Goal: Check status: Check status

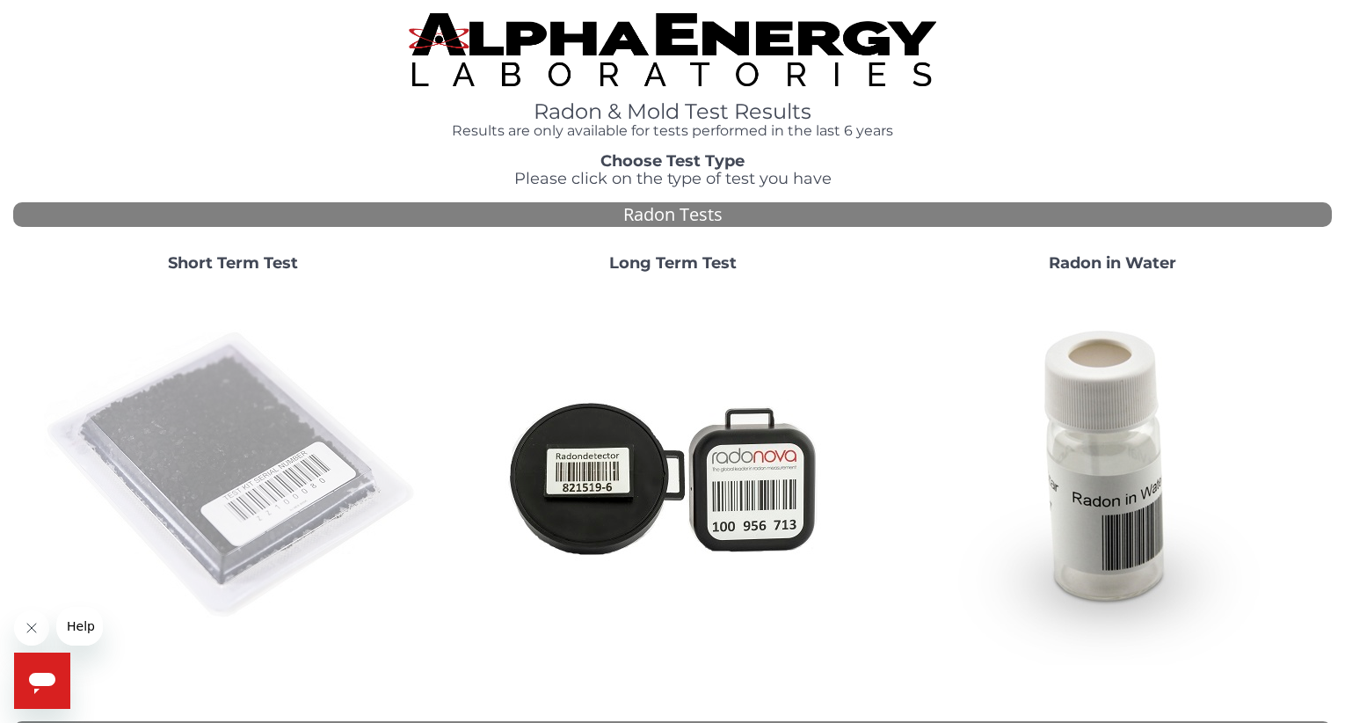
click at [199, 459] on img at bounding box center [233, 476] width 378 height 378
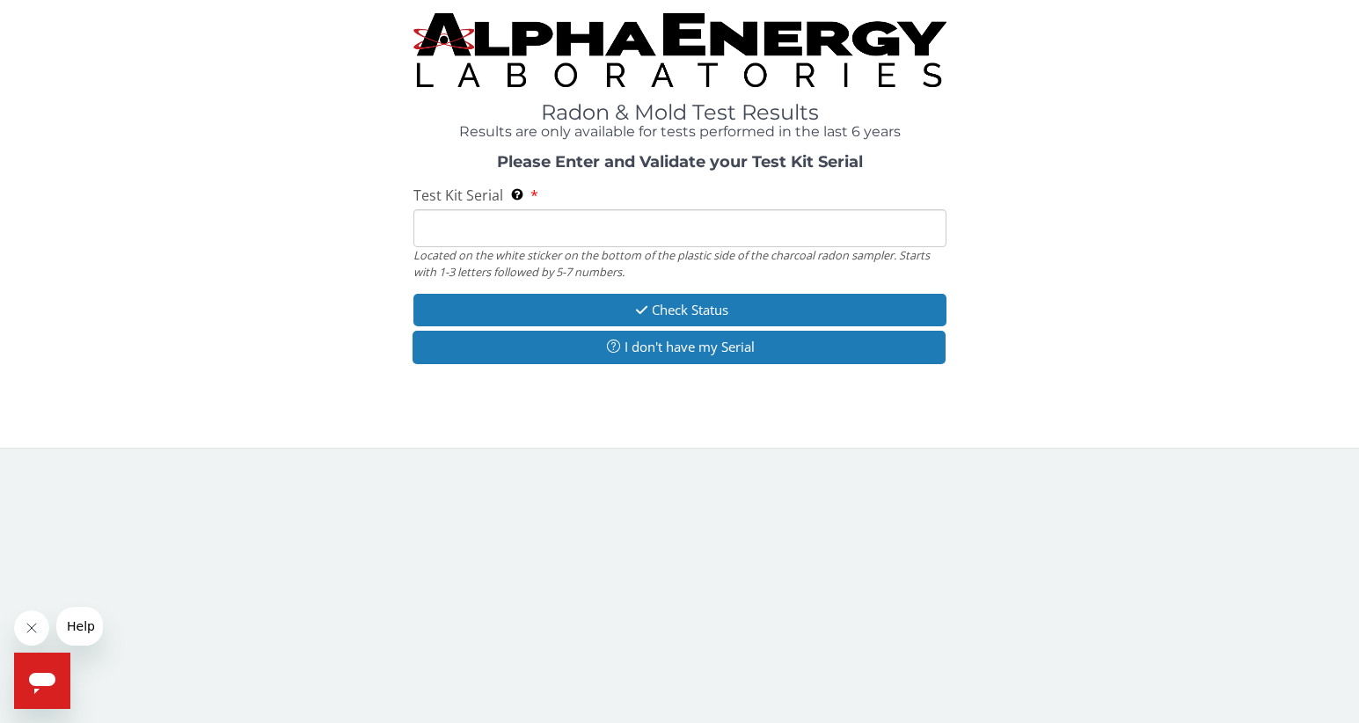
click at [430, 228] on input "Test Kit Serial Located on the white sticker on the bottom of the plastic side …" at bounding box center [679, 228] width 533 height 38
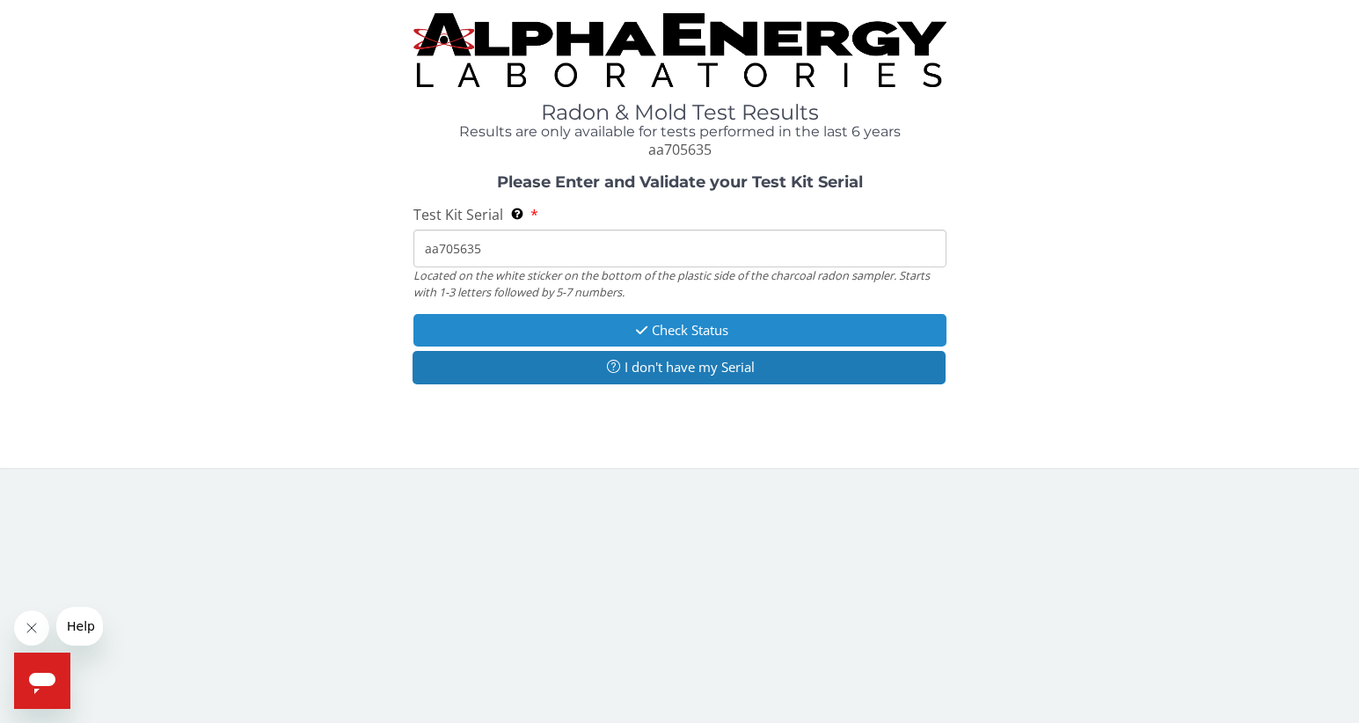
type input "aa705635"
click at [687, 324] on button "Check Status" at bounding box center [679, 330] width 533 height 33
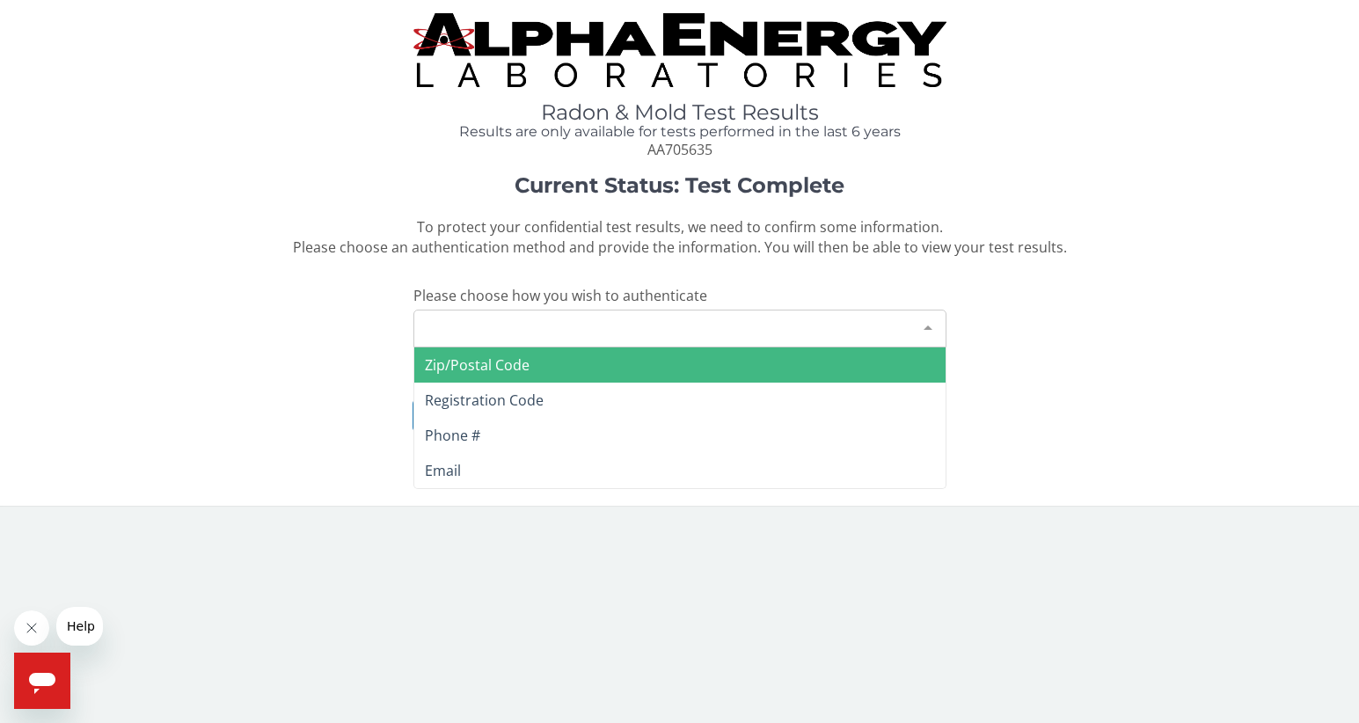
click at [648, 327] on div "Please make a selection" at bounding box center [679, 329] width 533 height 38
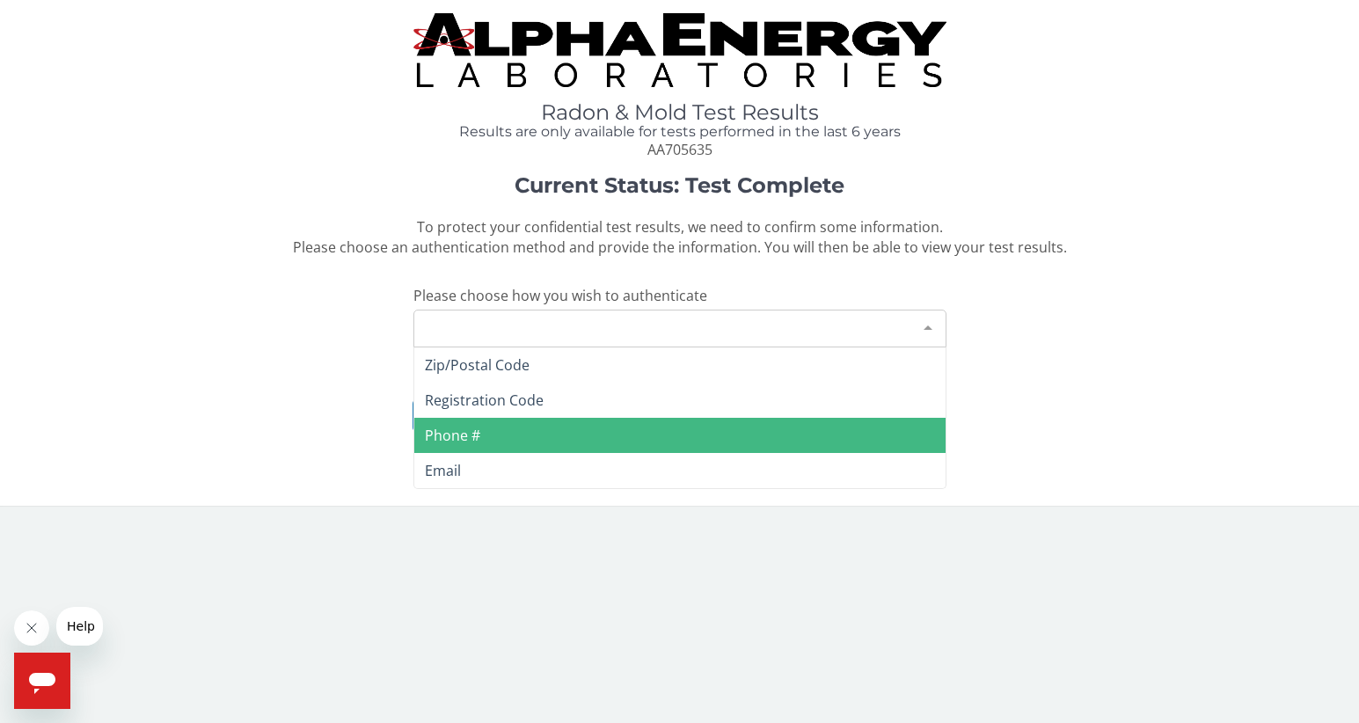
click at [477, 433] on span "Phone #" at bounding box center [452, 435] width 55 height 19
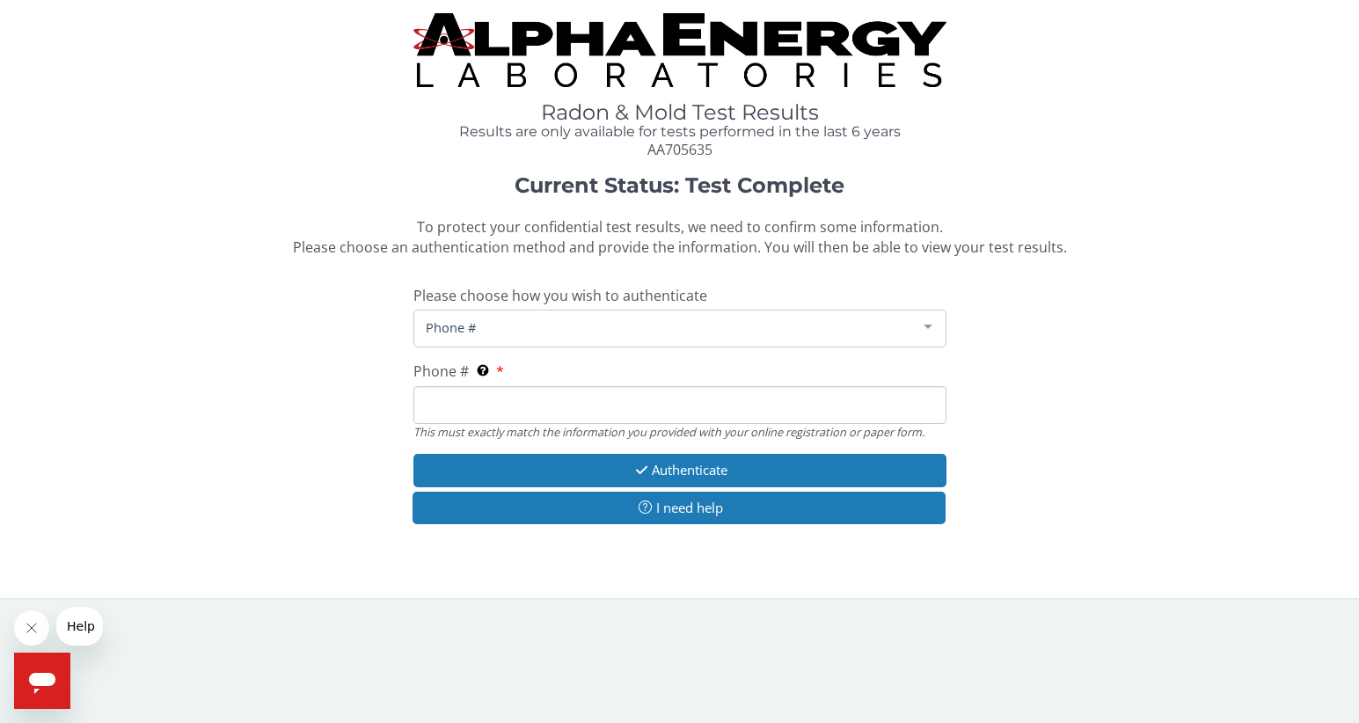
click at [440, 403] on input "Phone # This must exactly match the information you provided with your online r…" at bounding box center [679, 405] width 533 height 38
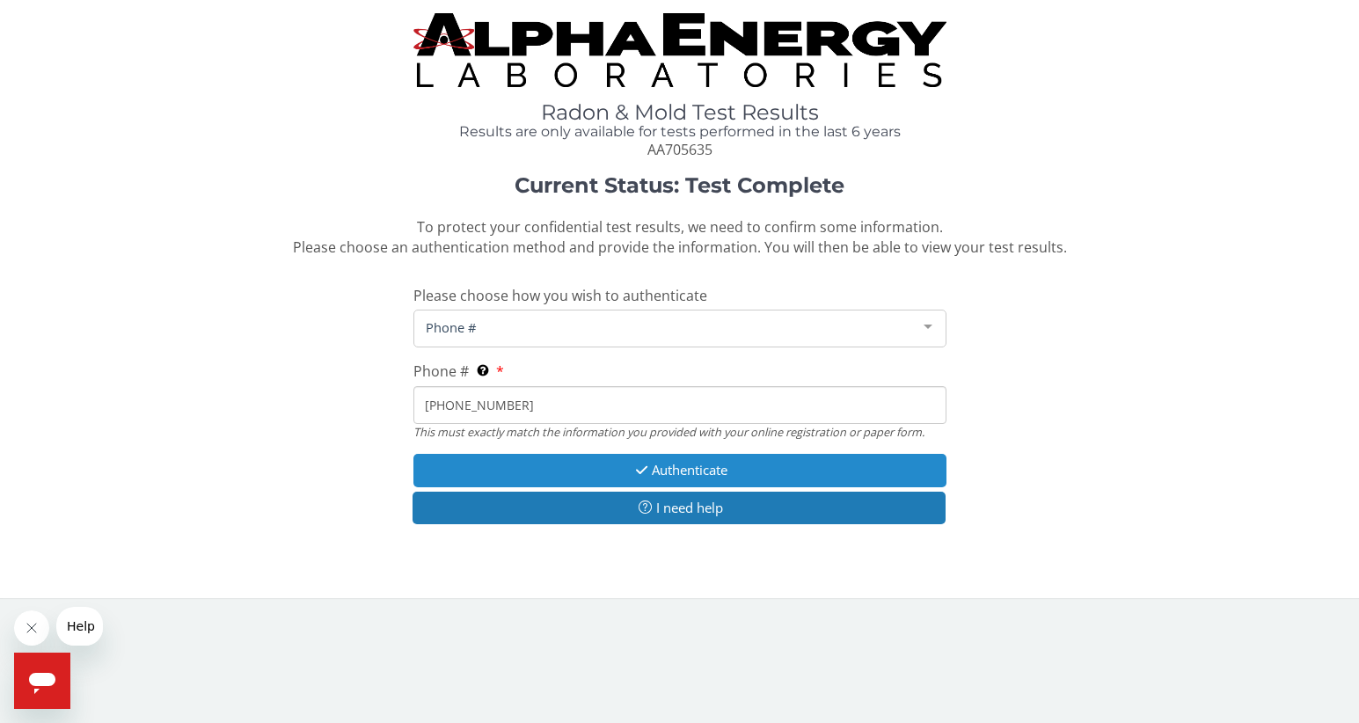
type input "303 494 7376"
click at [696, 467] on button "Authenticate" at bounding box center [679, 470] width 533 height 33
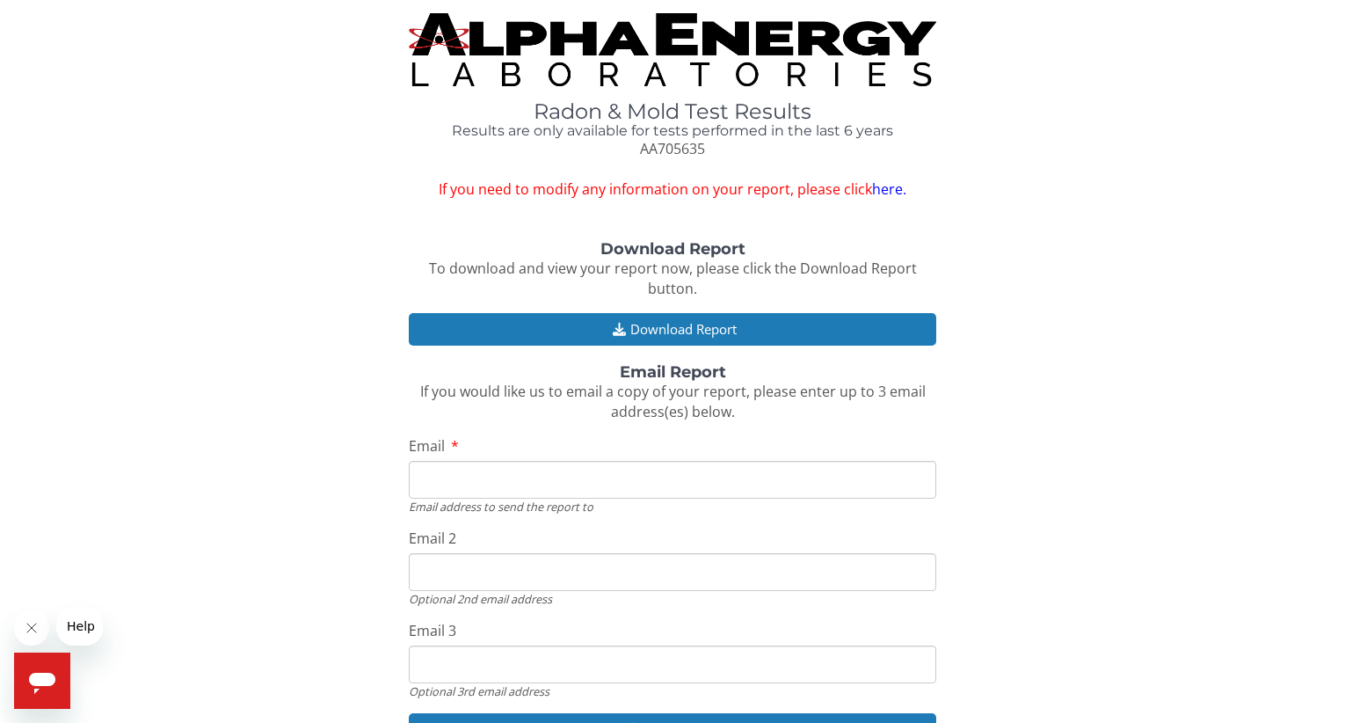
click at [433, 478] on input "Email" at bounding box center [673, 480] width 528 height 38
type input "nanotero@gmail.com"
click at [344, 537] on div "Download Report To download and view your report now, please click the Download…" at bounding box center [672, 502] width 1319 height 523
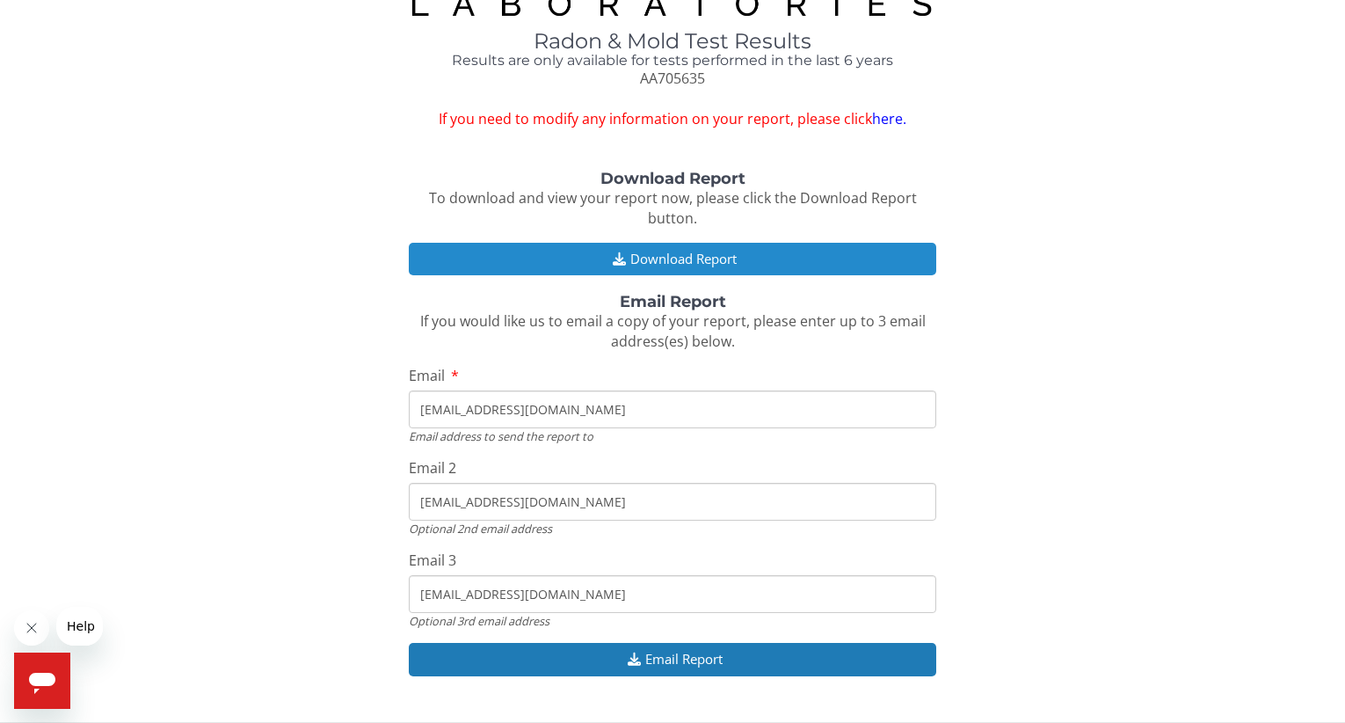
scroll to position [87, 0]
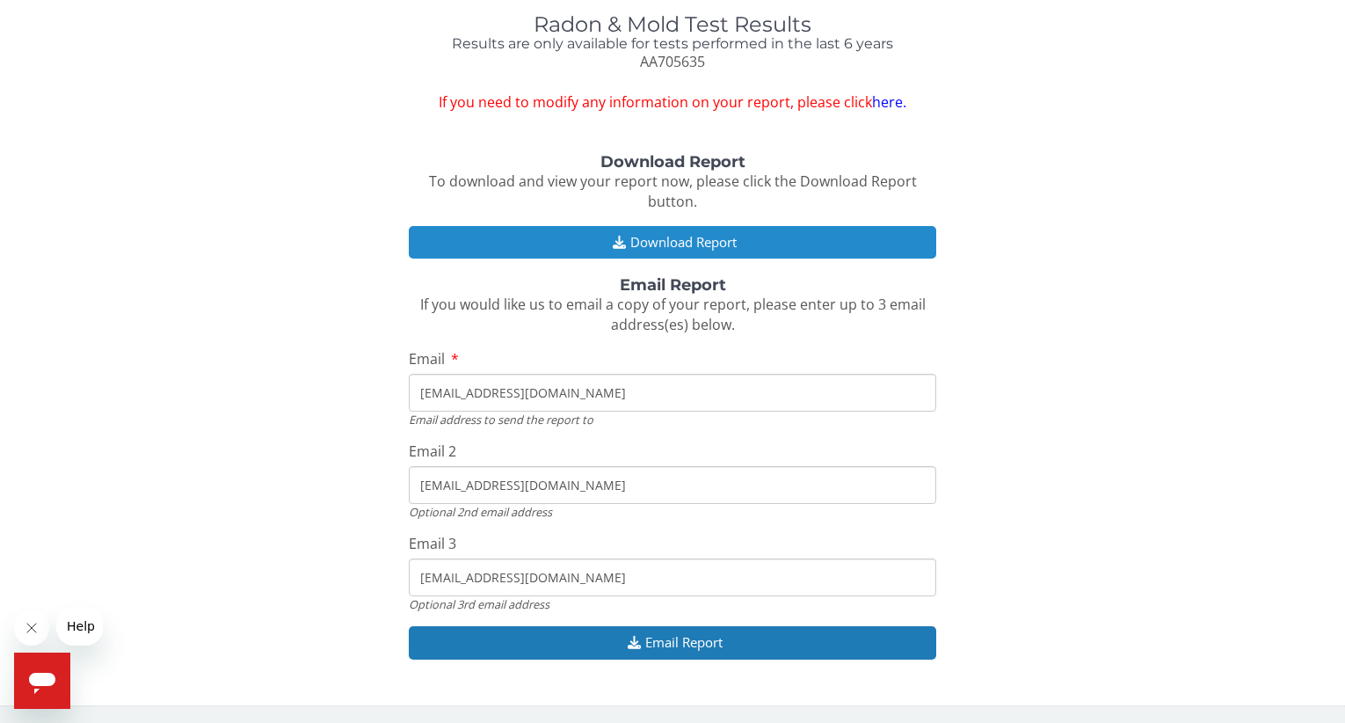
click at [667, 237] on button "Download Report" at bounding box center [673, 242] width 528 height 33
